Goal: Communication & Community: Answer question/provide support

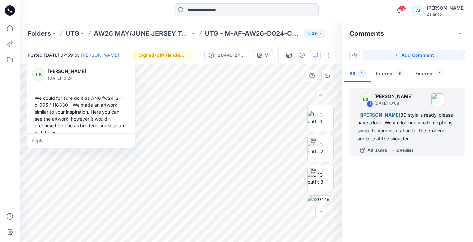
scroll to position [129, 0]
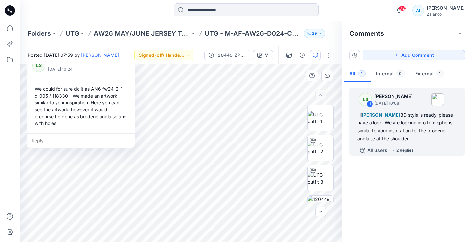
click at [55, 102] on div "We could for sure do it as AN6_fw24_2-1-d_005 / 118330 - We made an artwork sim…" at bounding box center [80, 106] width 97 height 47
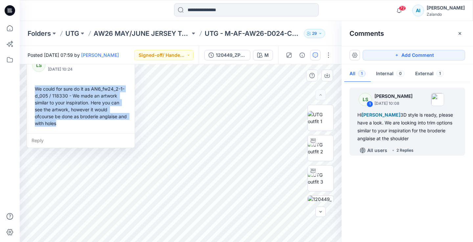
click at [55, 102] on div "We could for sure do it as AN6_fw24_2-1-d_005 / 118330 - We made an artwork sim…" at bounding box center [80, 106] width 97 height 47
click at [71, 111] on div "We could for sure do it as AN6_fw24_2-1-d_005 / 118330 - We made an artwork sim…" at bounding box center [80, 106] width 97 height 47
click at [95, 120] on div "We could for sure do it as AN6_fw24_2-1-d_005 / 118330 - We made an artwork sim…" at bounding box center [80, 106] width 97 height 47
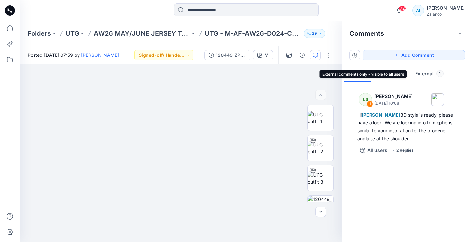
click at [422, 72] on button "External 1" at bounding box center [429, 74] width 39 height 17
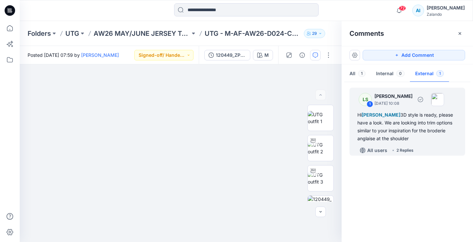
click at [407, 137] on div "Hi [PERSON_NAME] 3D style is ready, please have a look. We are looking into tri…" at bounding box center [407, 127] width 100 height 32
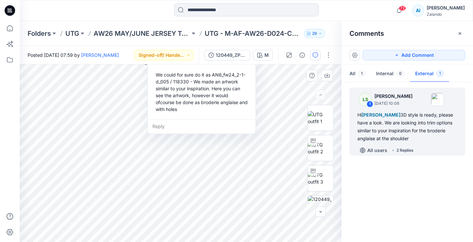
drag, startPoint x: 119, startPoint y: 77, endPoint x: 239, endPoint y: 103, distance: 122.7
click at [240, 103] on div "LS [PERSON_NAME] [DATE] 10:24 We could for sure do it as AN6_fw24_2-1-d_005 / 1…" at bounding box center [202, 78] width 108 height 82
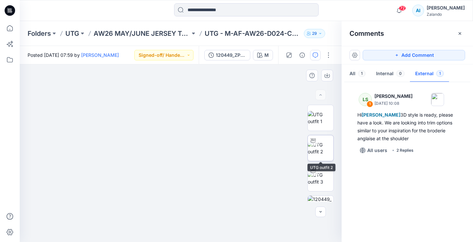
click at [321, 145] on img at bounding box center [321, 148] width 26 height 14
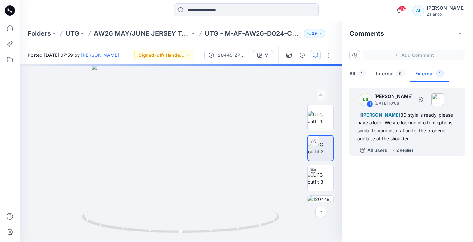
click at [379, 134] on div "Hi [PERSON_NAME] 3D style is ready, please have a look. We are looking into tri…" at bounding box center [407, 127] width 100 height 32
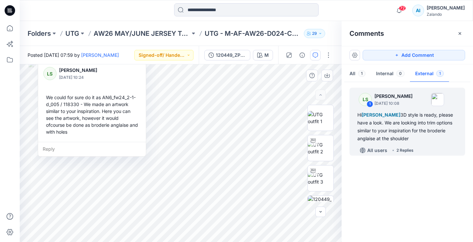
click at [105, 150] on div "Reply" at bounding box center [92, 149] width 108 height 14
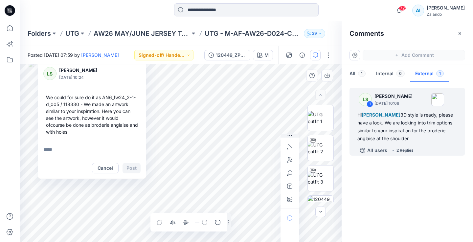
click at [86, 148] on textarea at bounding box center [92, 150] width 108 height 16
type textarea "**********"
click at [126, 165] on button "Post" at bounding box center [131, 168] width 18 height 11
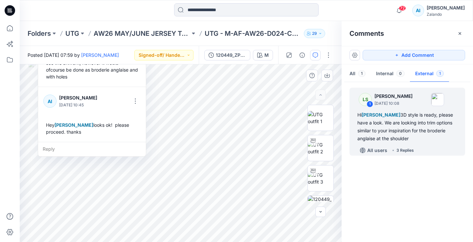
scroll to position [184, 0]
